Goal: Transaction & Acquisition: Subscribe to service/newsletter

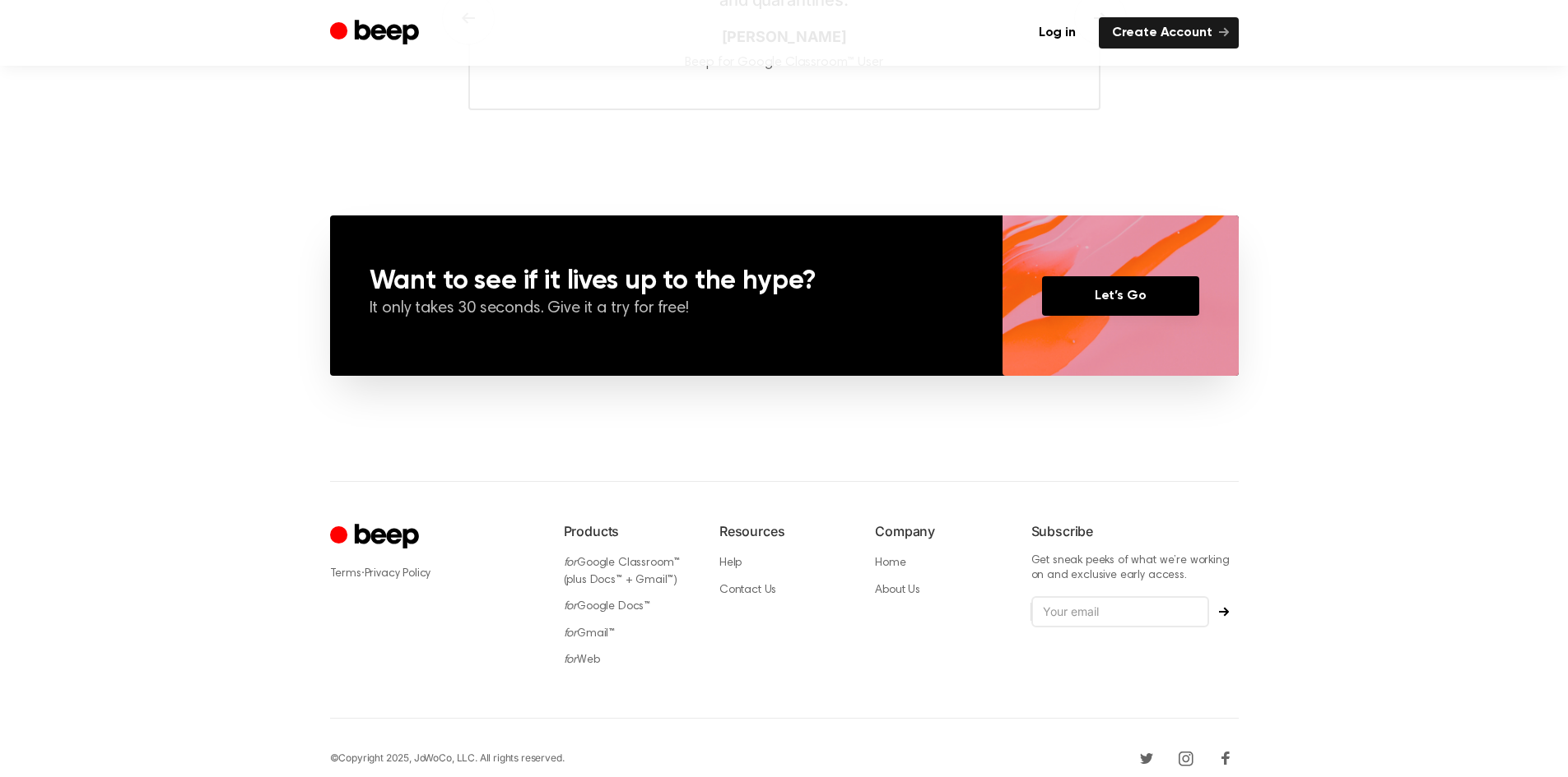
scroll to position [1082, 0]
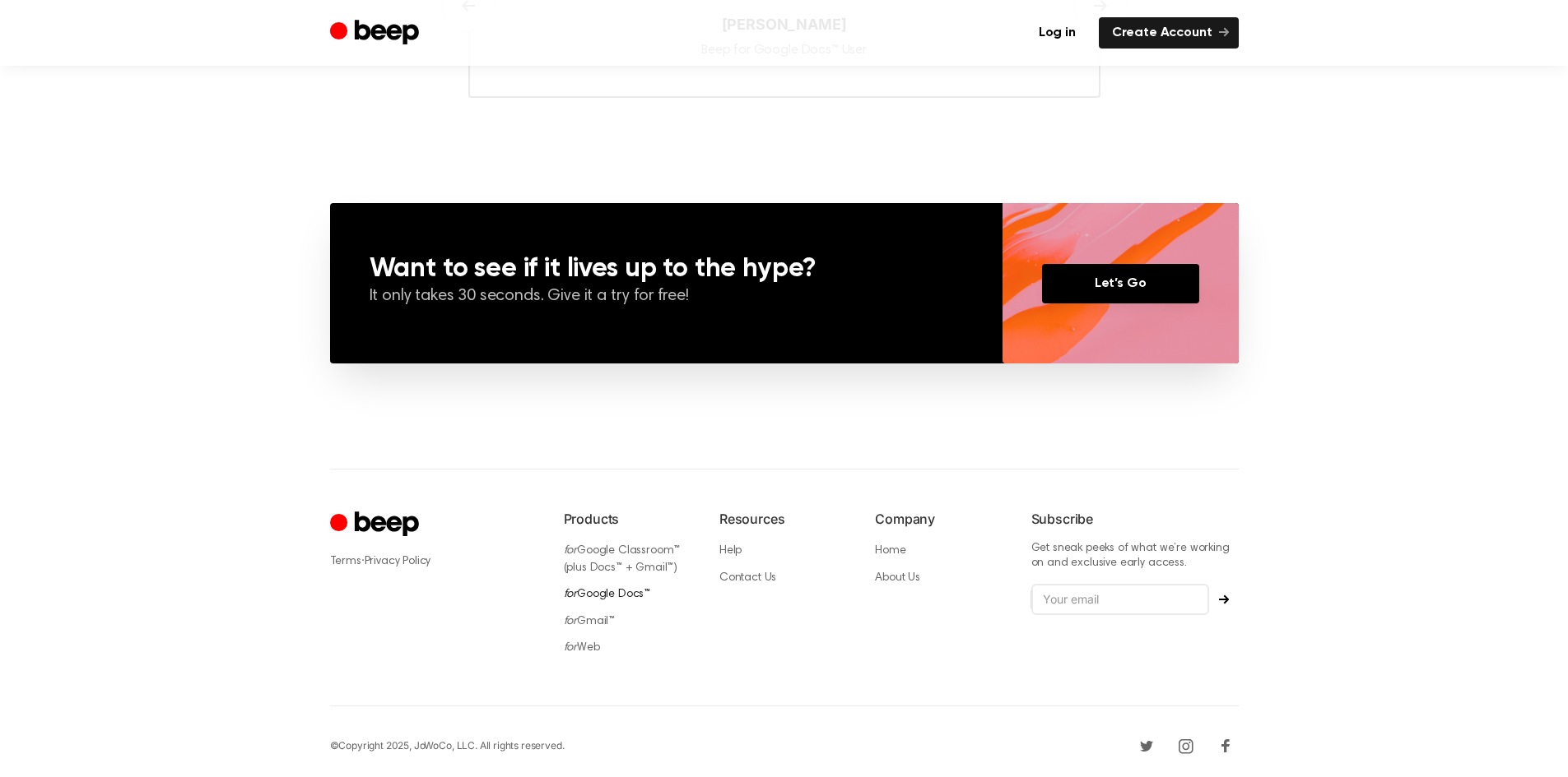
click at [623, 589] on link "for Google Docs™" at bounding box center [607, 594] width 87 height 12
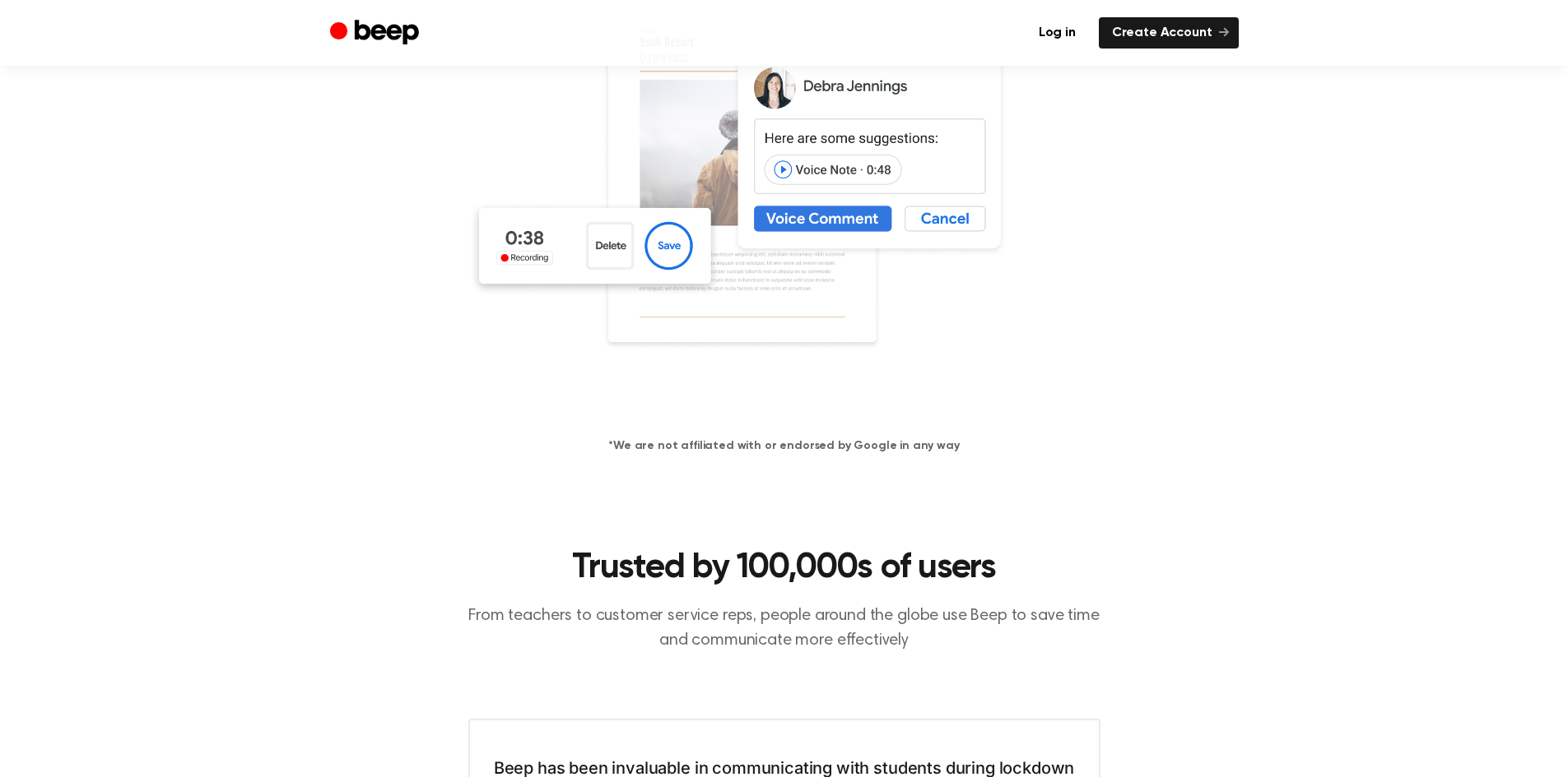
scroll to position [494, 0]
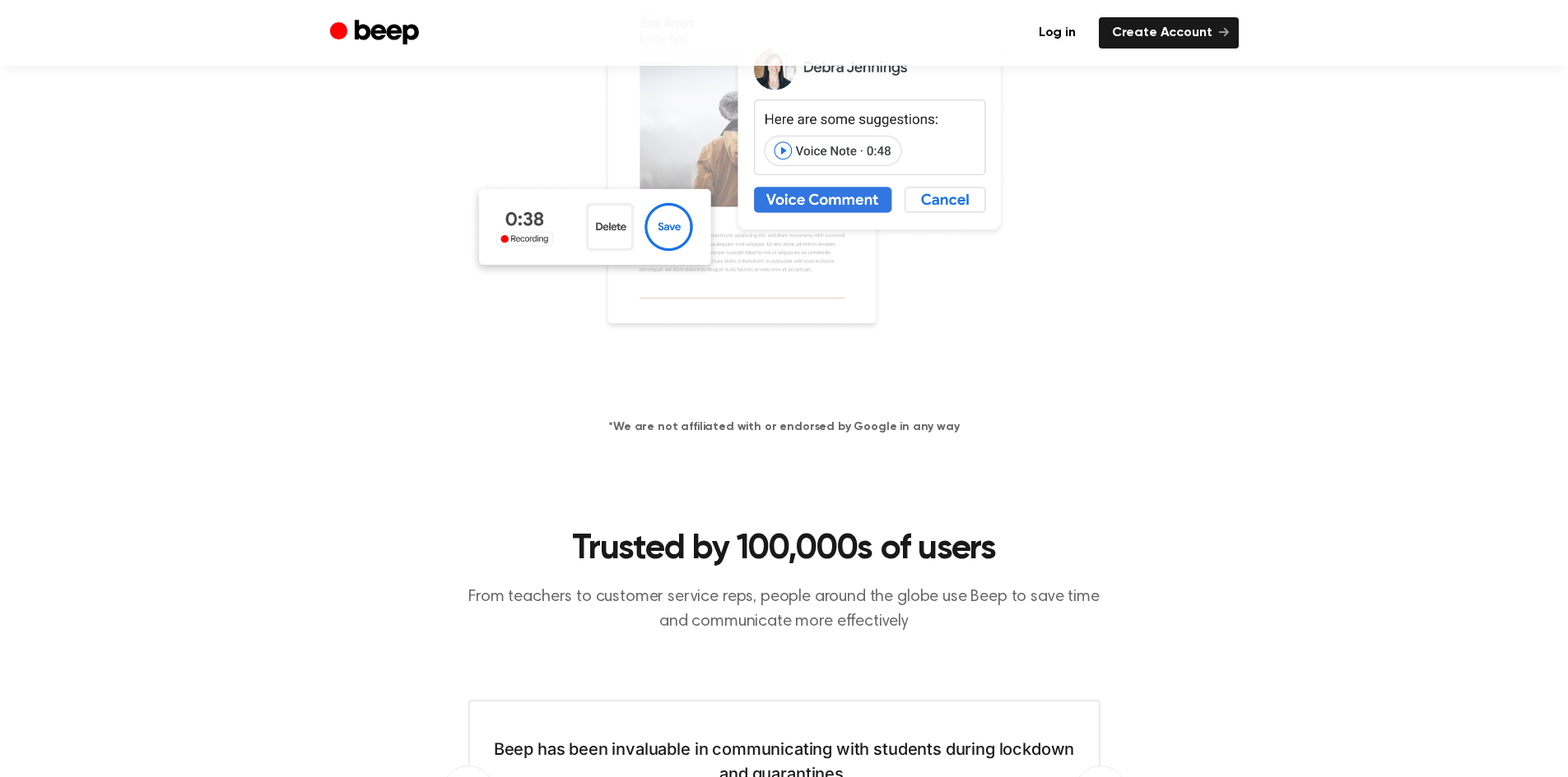
click at [927, 205] on img at bounding box center [784, 183] width 632 height 419
